Goal: Task Accomplishment & Management: Manage account settings

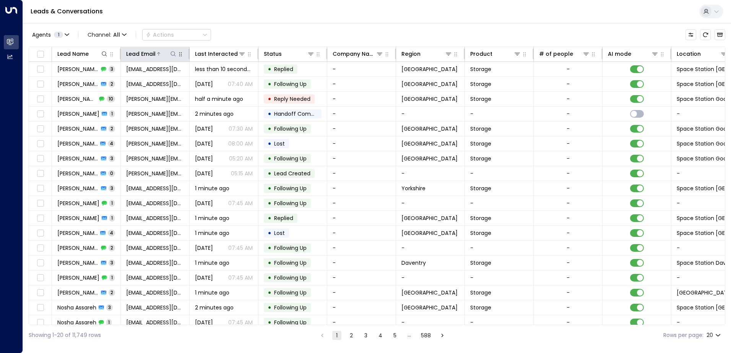
click at [171, 54] on icon at bounding box center [173, 54] width 6 height 6
click at [147, 81] on input "text" at bounding box center [172, 82] width 105 height 14
type input "*****"
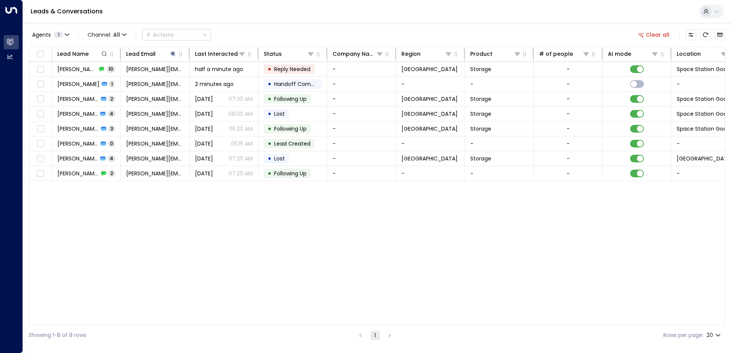
click at [110, 189] on div "Lead Name Lead Email Last Interacted Status Company Name Region Product # of pe…" at bounding box center [377, 186] width 696 height 279
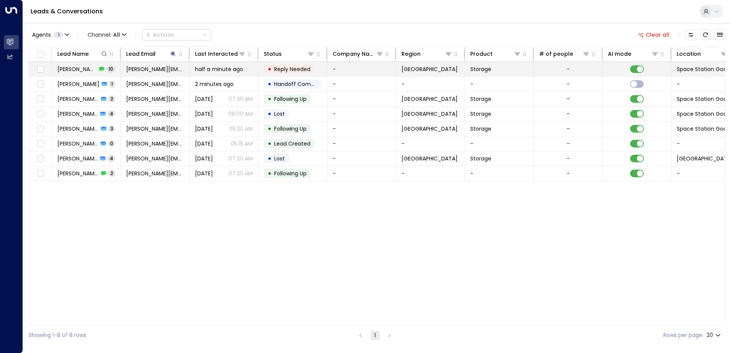
click at [282, 69] on span "Reply Needed" at bounding box center [292, 69] width 36 height 8
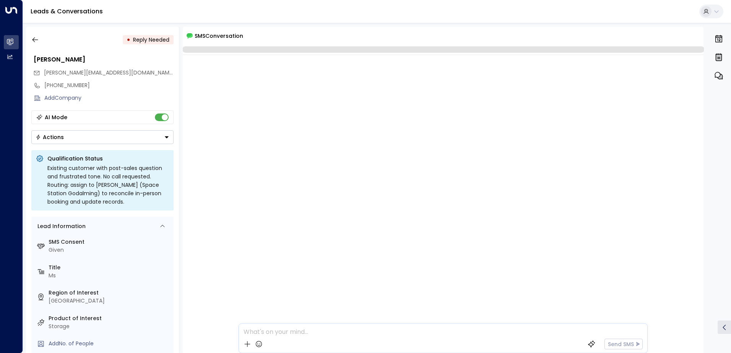
scroll to position [600, 0]
